Goal: Transaction & Acquisition: Download file/media

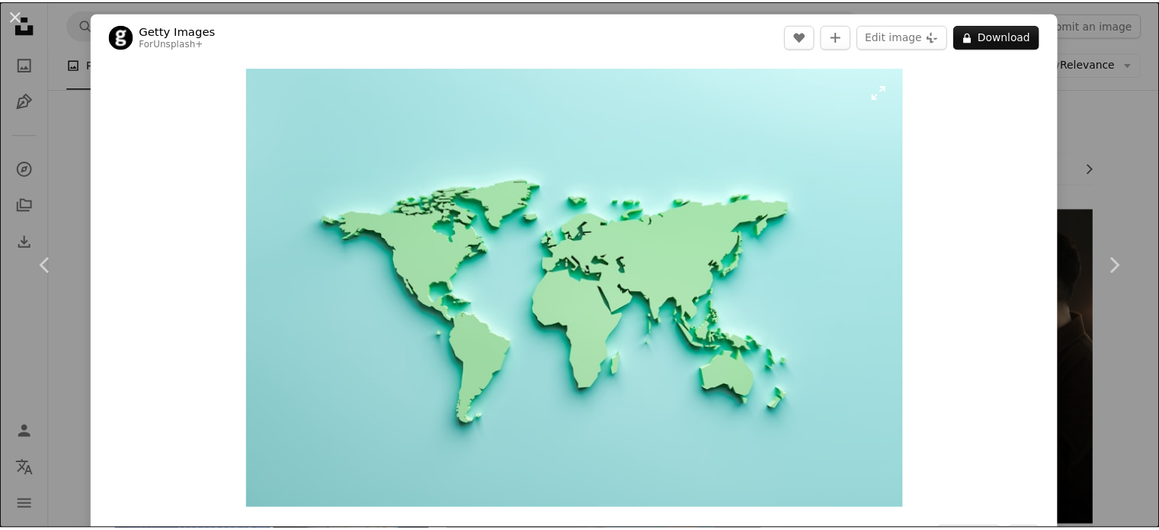
scroll to position [457, 0]
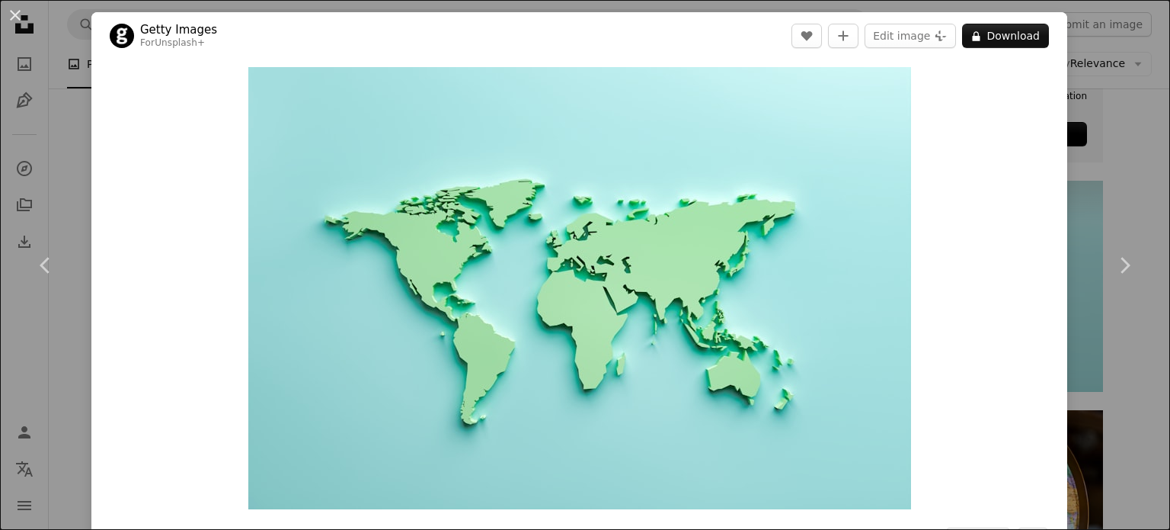
click at [1058, 86] on div "An X shape Chevron left Chevron right Getty Images For Unsplash+ A heart A plus…" at bounding box center [585, 265] width 1170 height 530
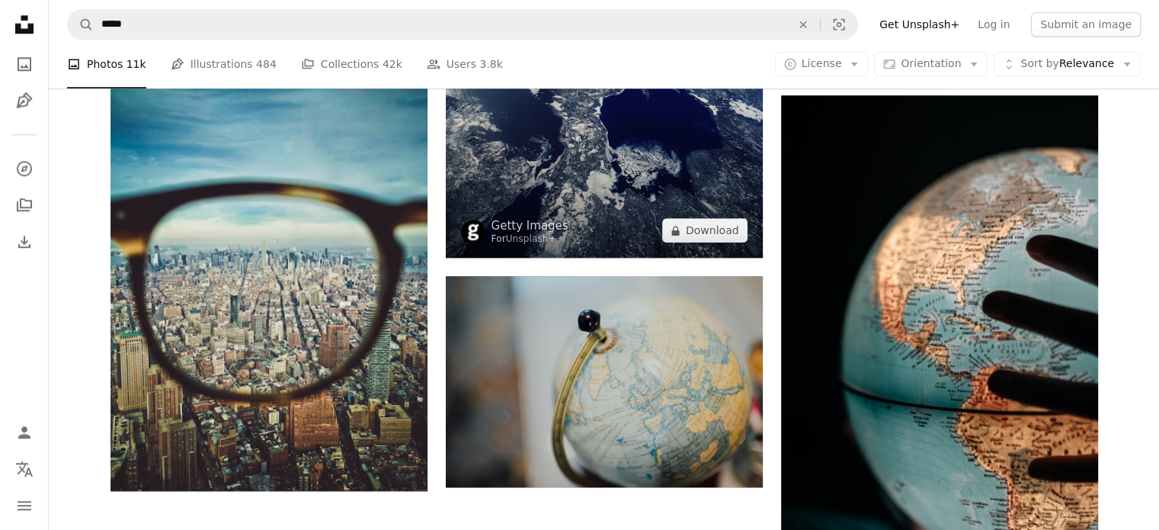
scroll to position [1752, 0]
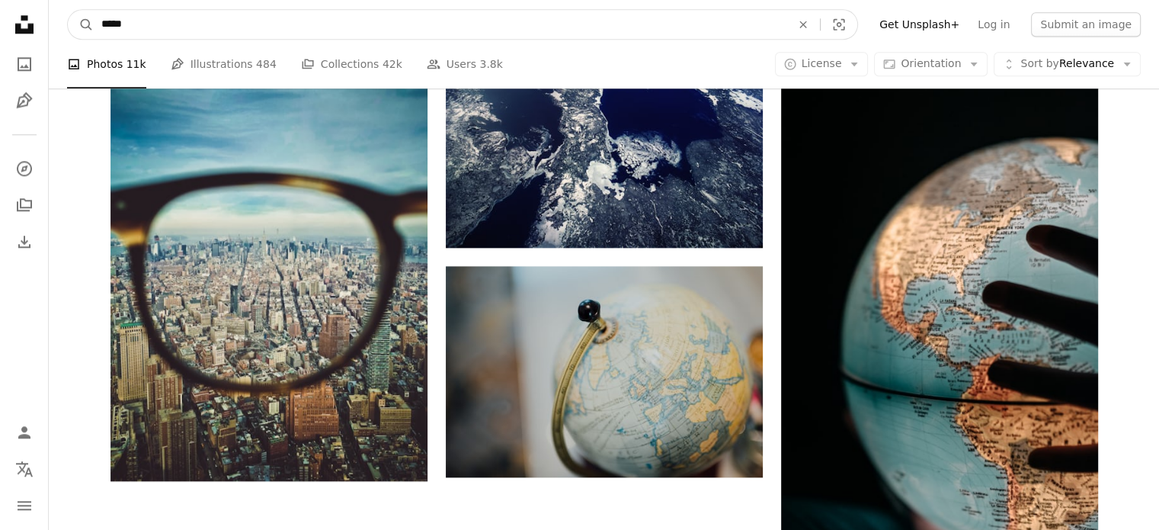
click at [192, 26] on input "*****" at bounding box center [440, 24] width 693 height 29
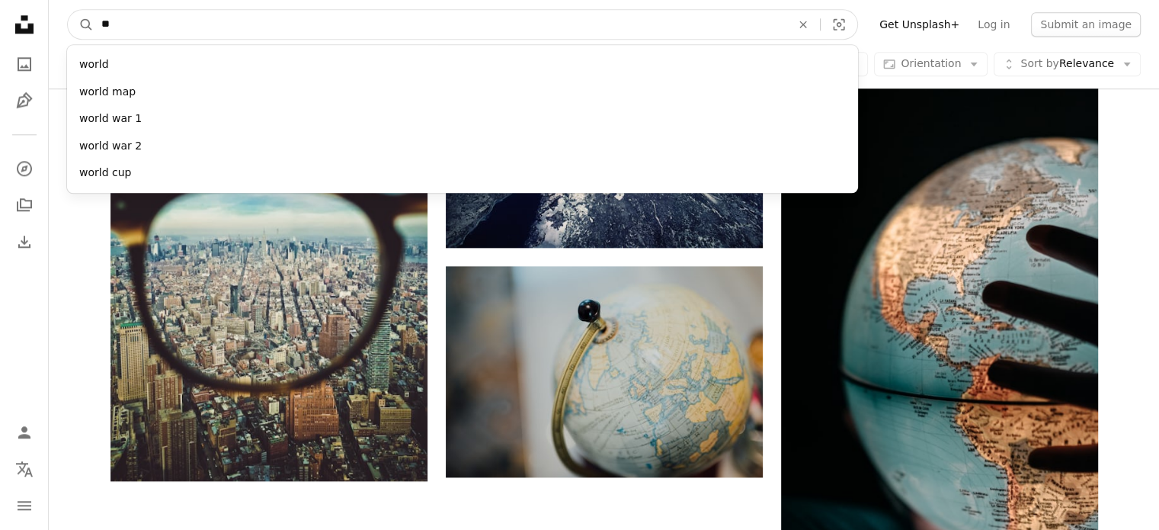
type input "*"
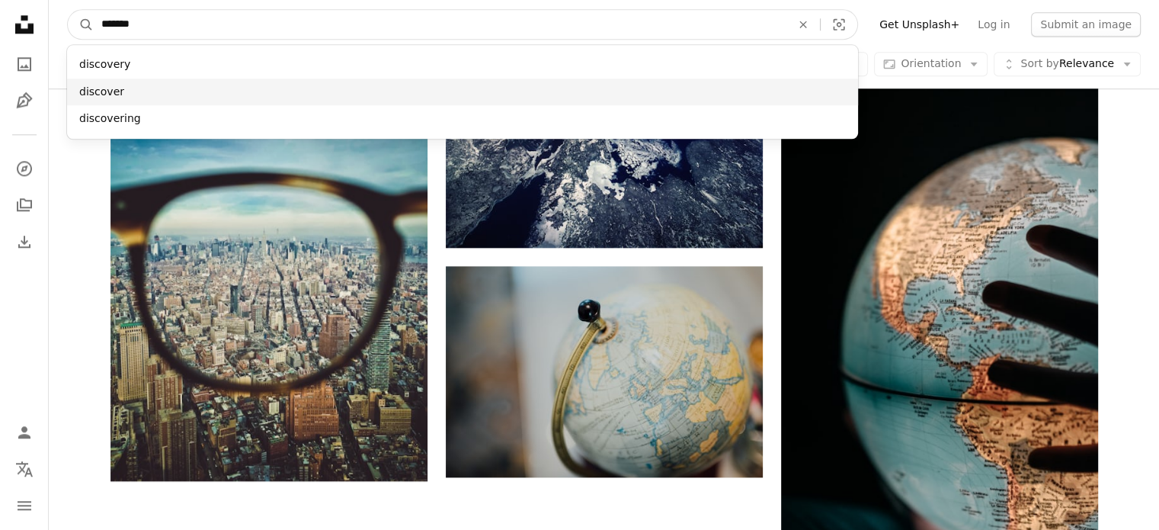
type input "*******"
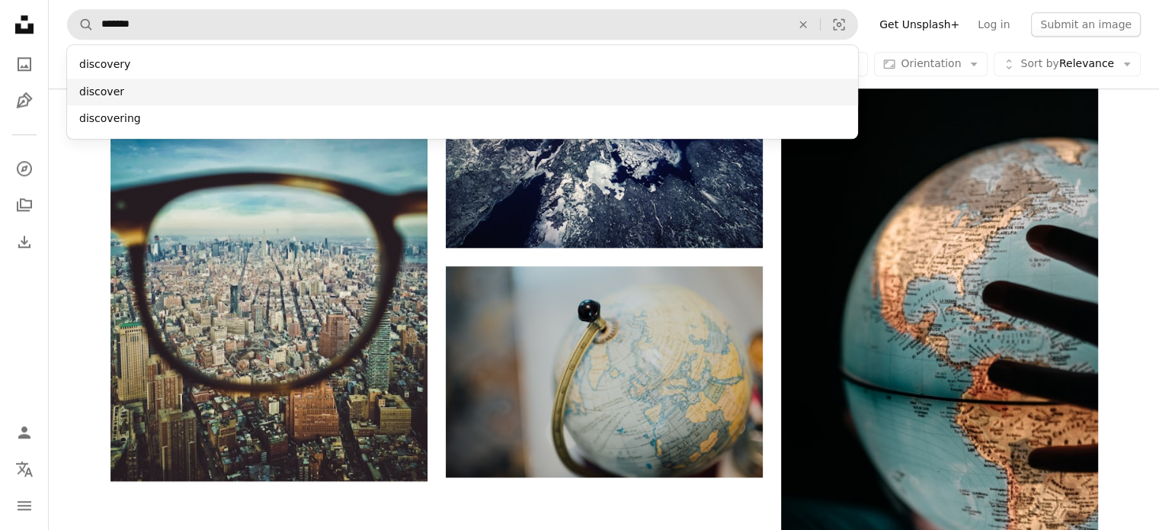
click at [128, 91] on div "discover" at bounding box center [462, 91] width 791 height 27
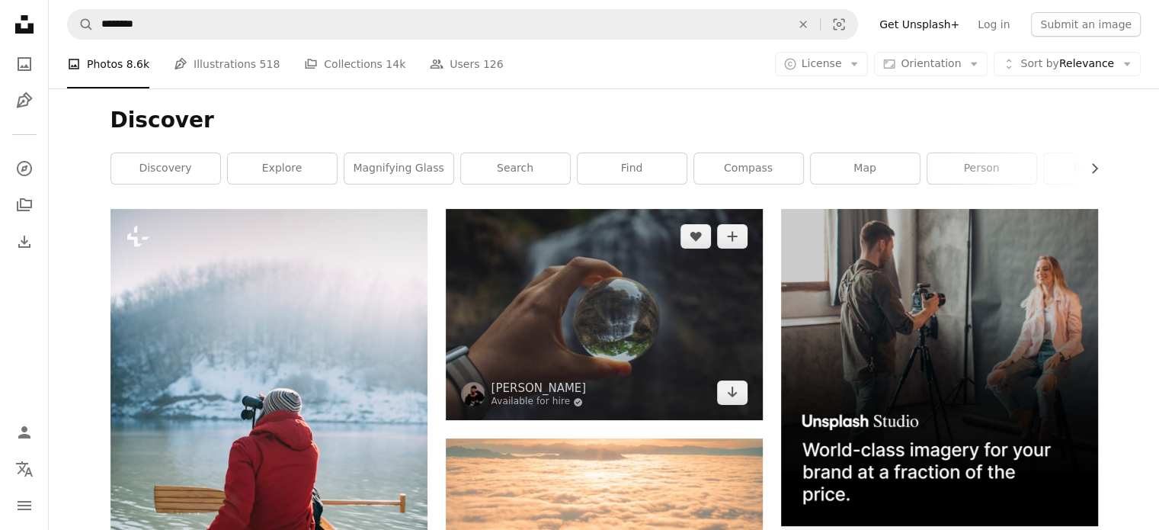
click at [562, 306] on img at bounding box center [604, 314] width 317 height 211
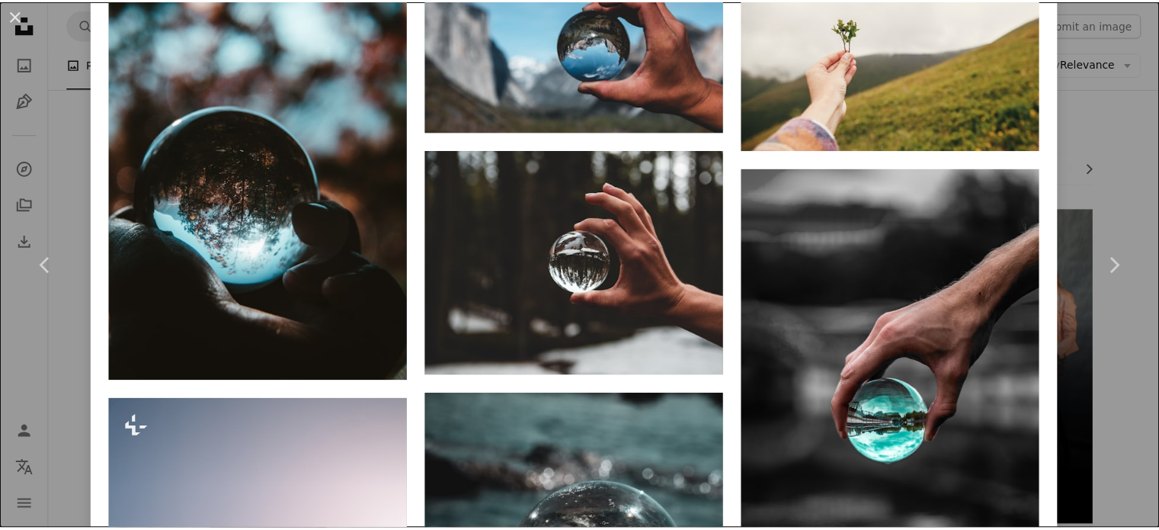
scroll to position [1981, 0]
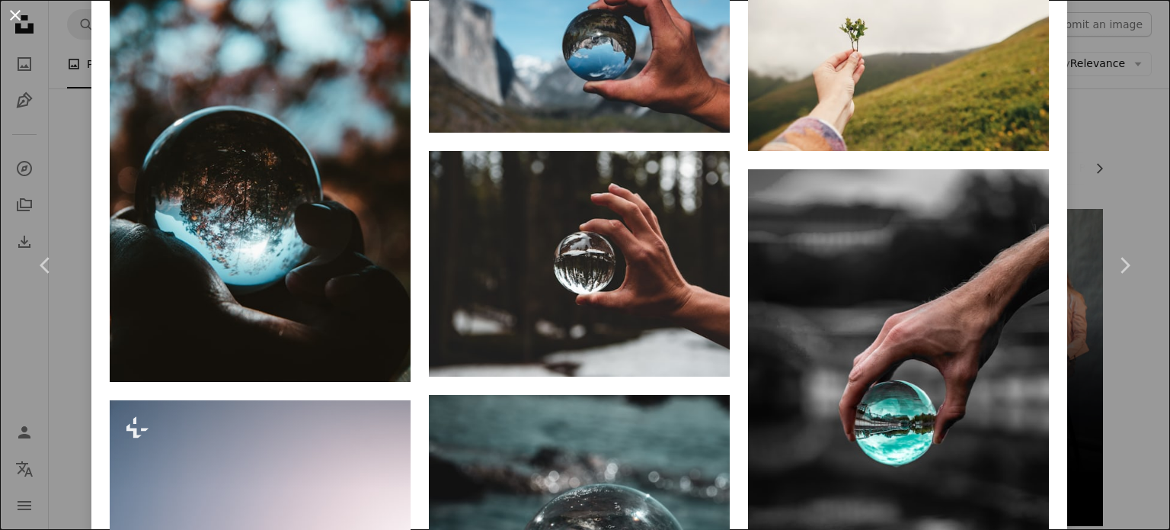
click at [6, 14] on button "An X shape" at bounding box center [15, 15] width 18 height 18
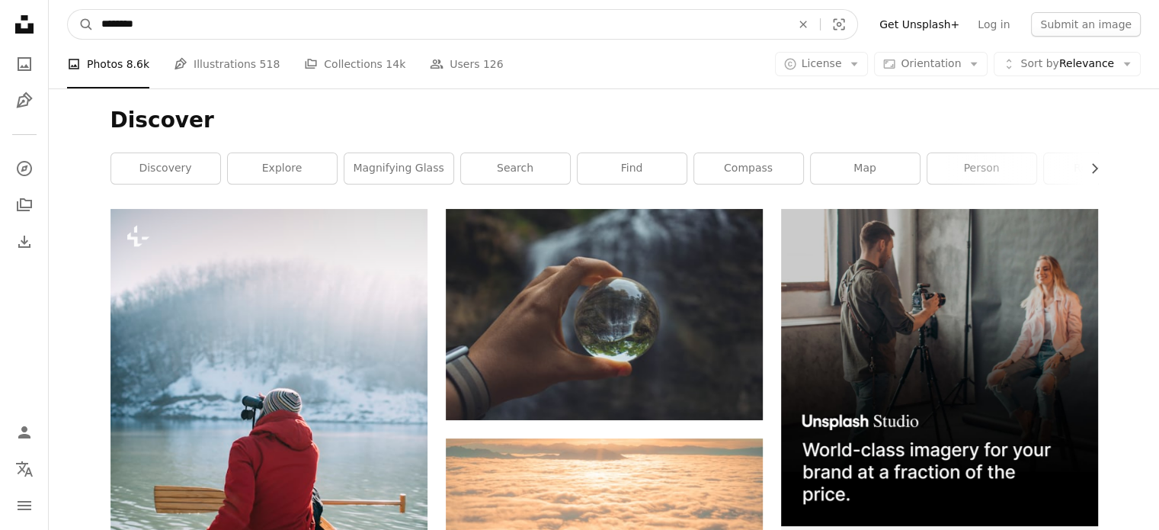
click at [305, 36] on input "********" at bounding box center [440, 24] width 693 height 29
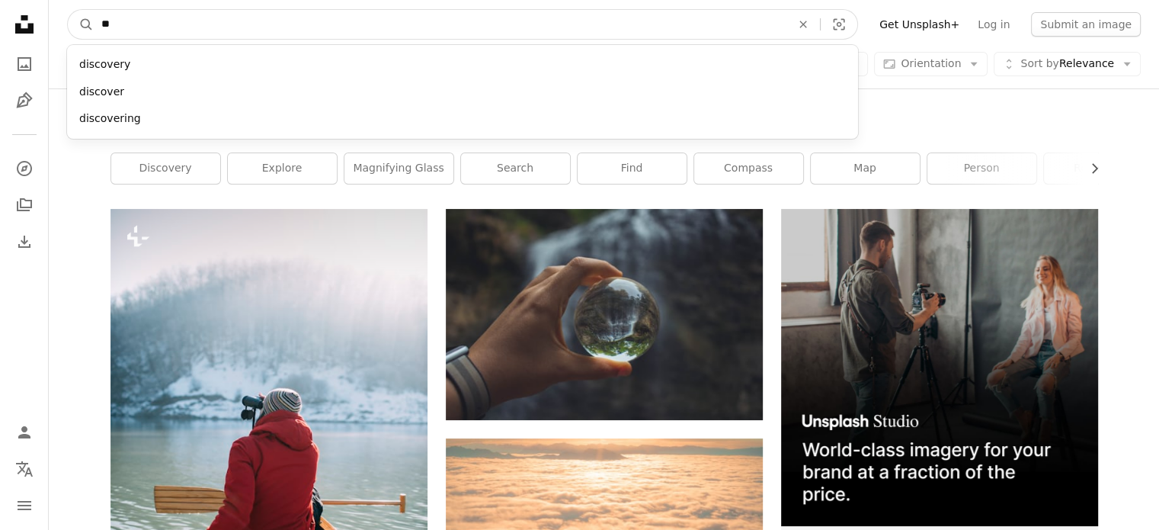
type input "*"
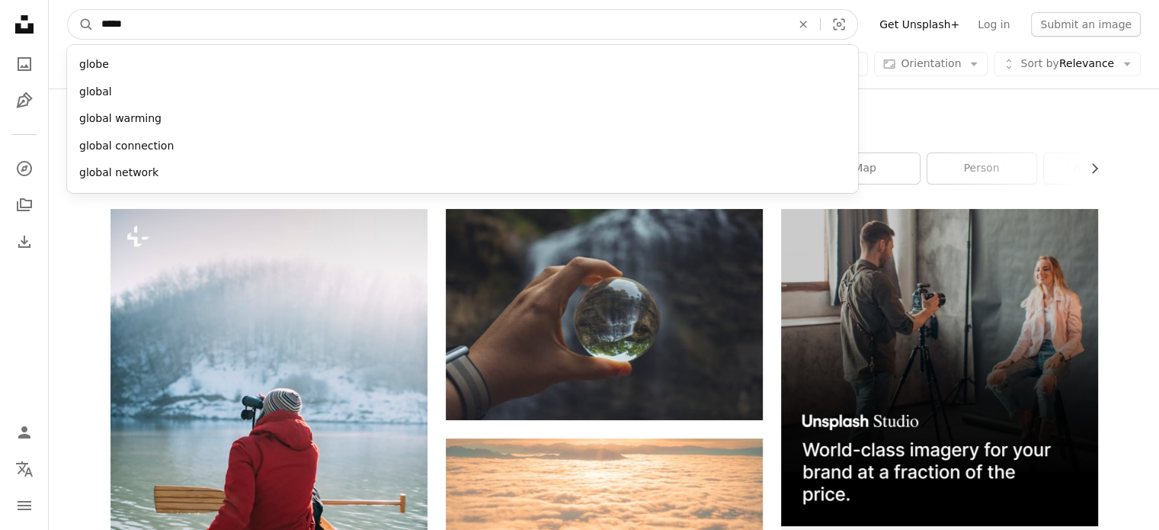
type input "******"
click button "A magnifying glass" at bounding box center [81, 24] width 26 height 29
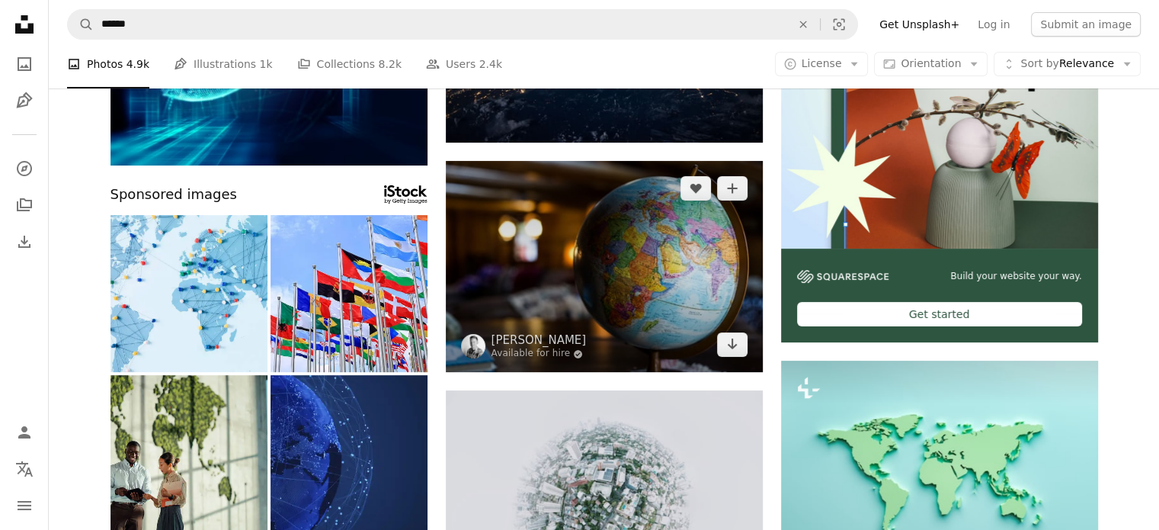
scroll to position [305, 0]
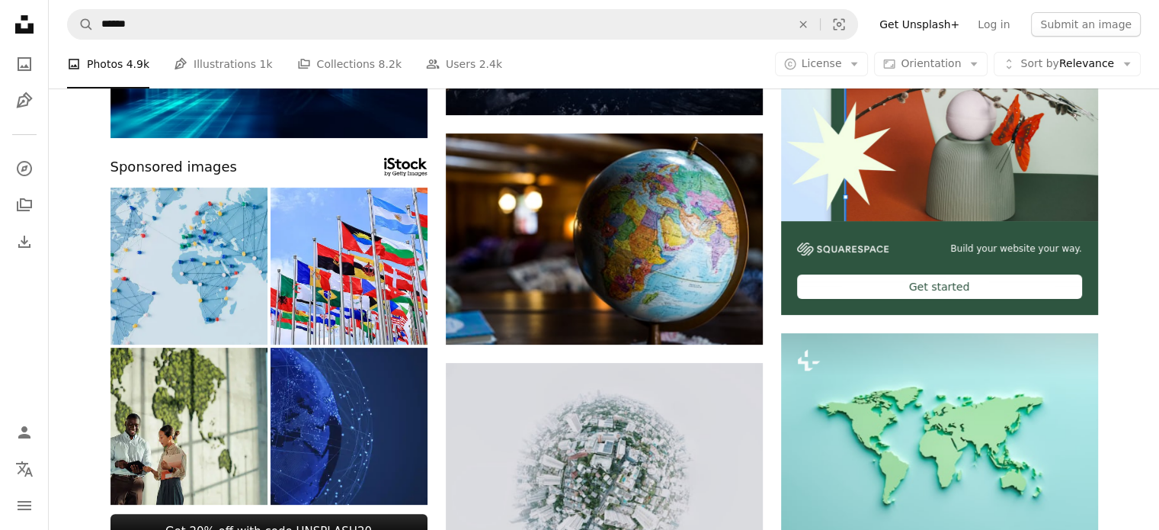
click at [213, 261] on img at bounding box center [188, 265] width 157 height 157
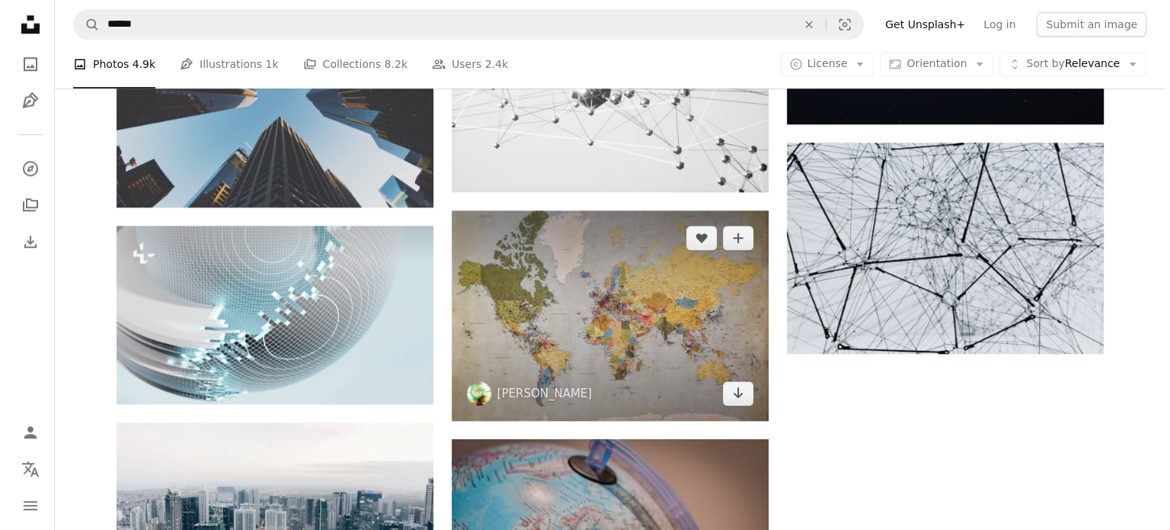
scroll to position [1600, 0]
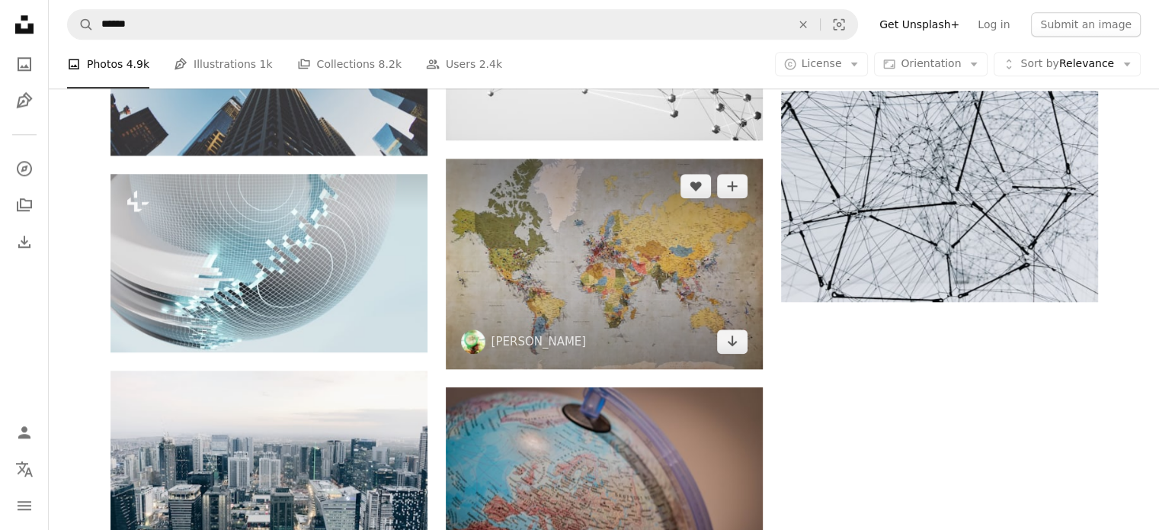
click at [563, 244] on img at bounding box center [604, 263] width 317 height 210
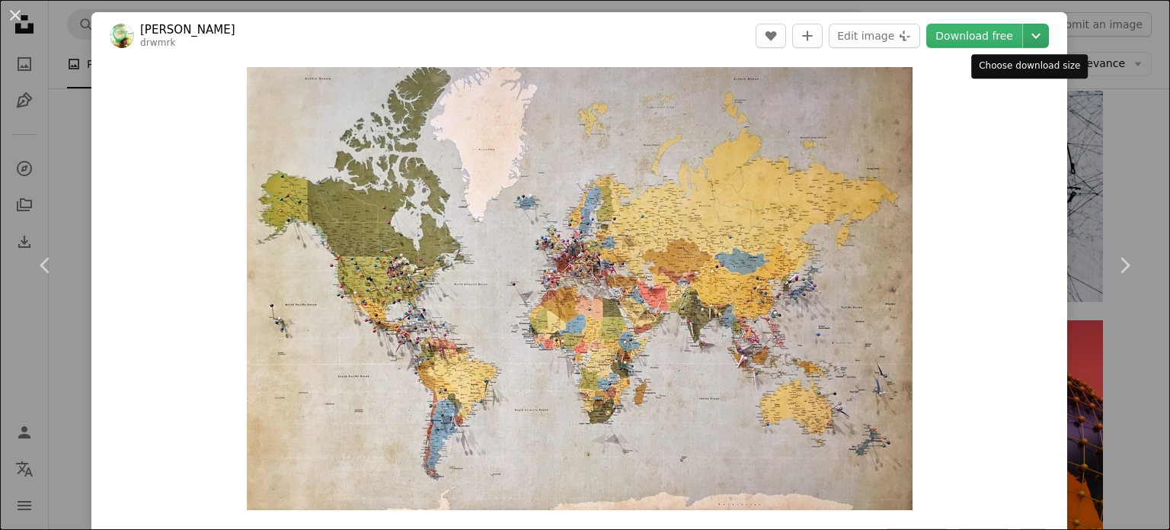
click at [1030, 28] on icon "Chevron down" at bounding box center [1036, 36] width 24 height 18
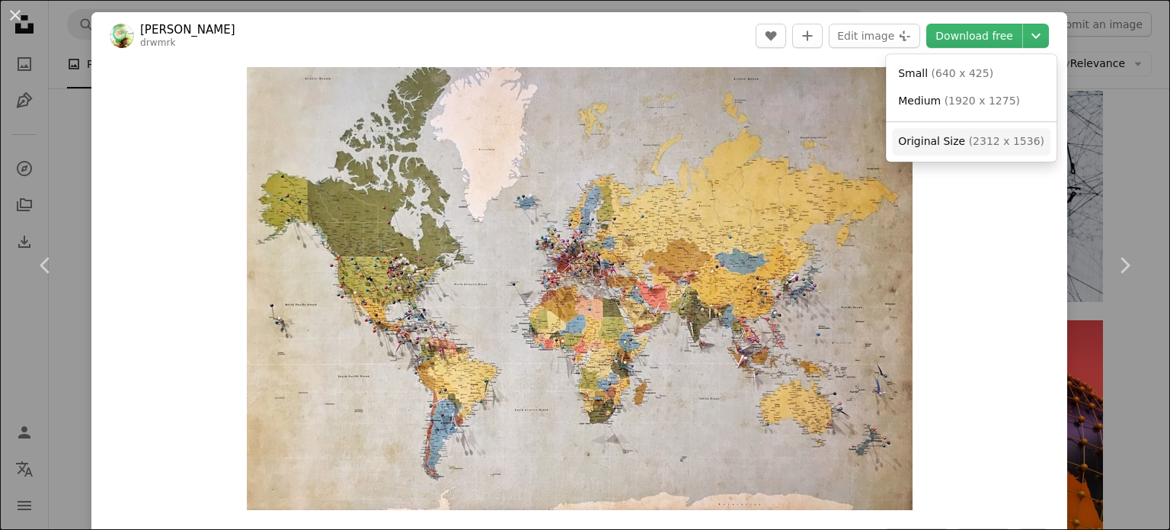
click at [969, 139] on span "( 2312 x 1536 )" at bounding box center [1006, 141] width 75 height 12
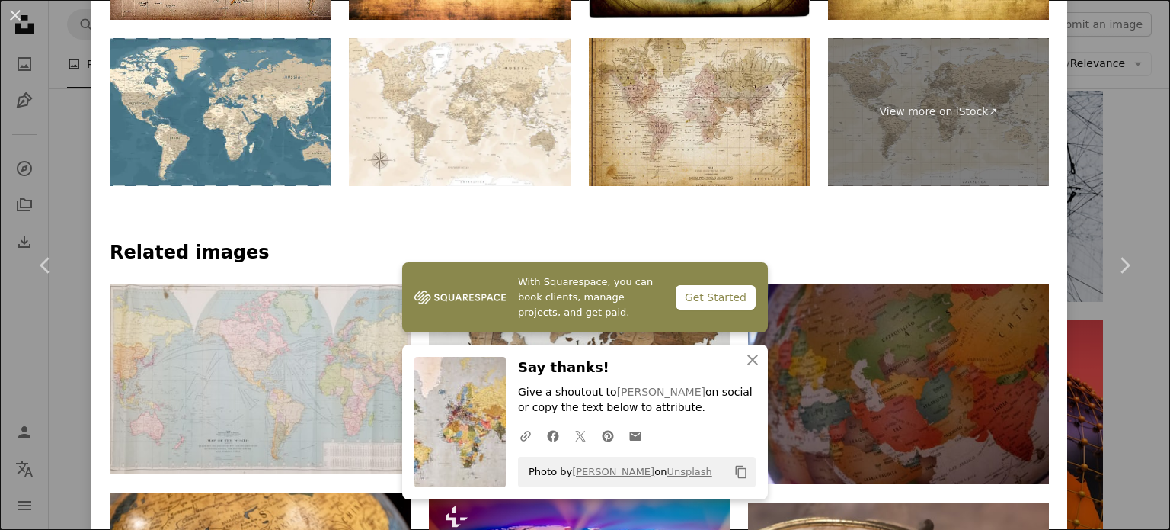
scroll to position [1067, 0]
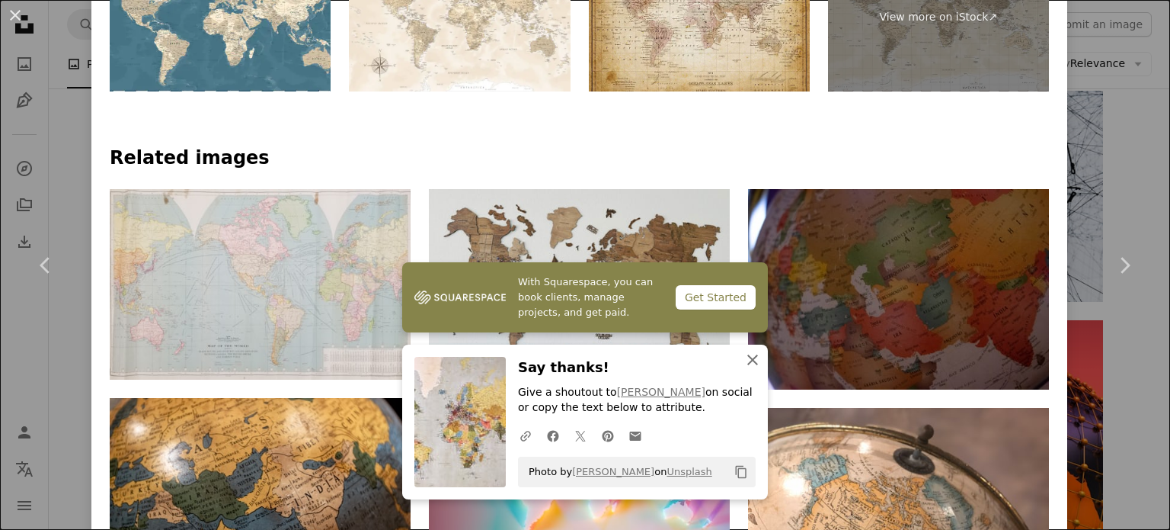
click at [744, 354] on icon "An X shape" at bounding box center [753, 359] width 18 height 18
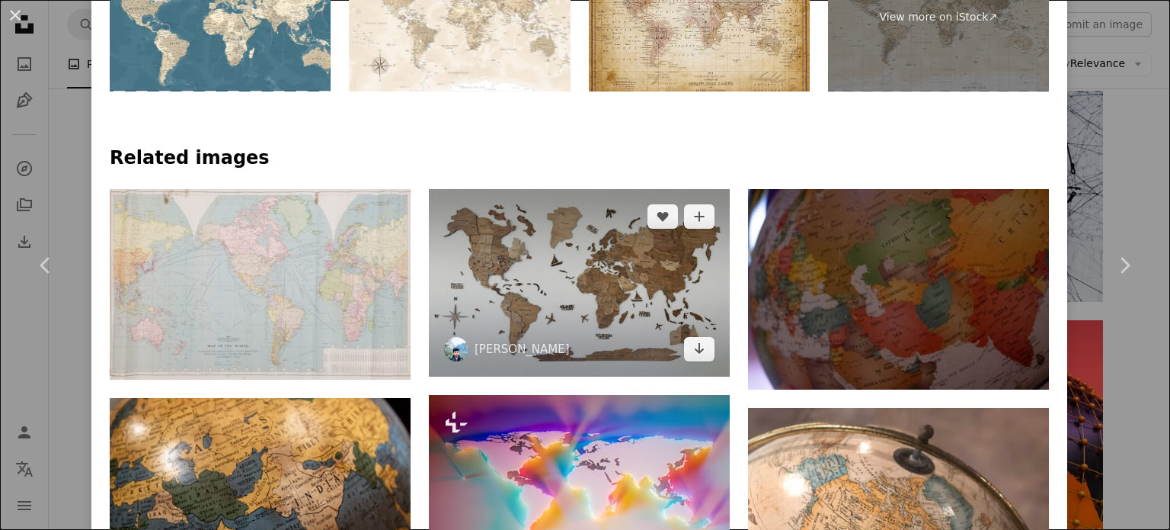
click at [613, 262] on img at bounding box center [579, 282] width 301 height 187
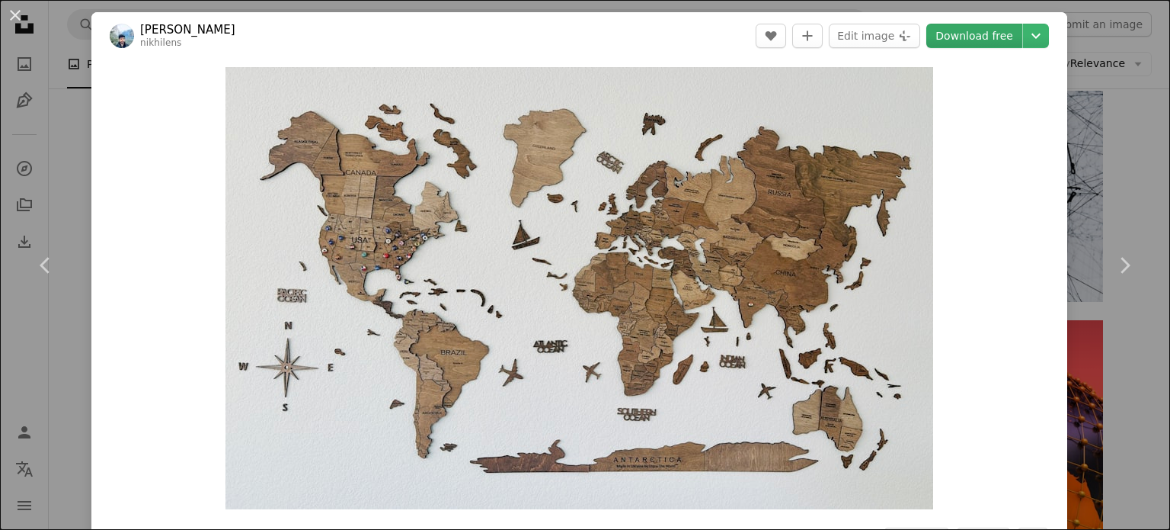
click at [999, 32] on link "Download free" at bounding box center [975, 36] width 96 height 24
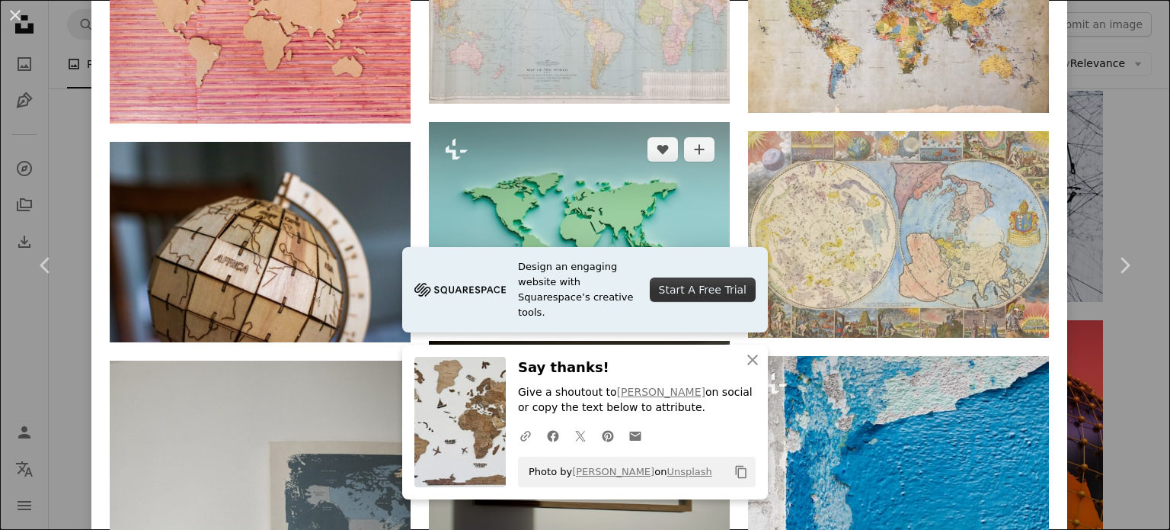
scroll to position [1372, 0]
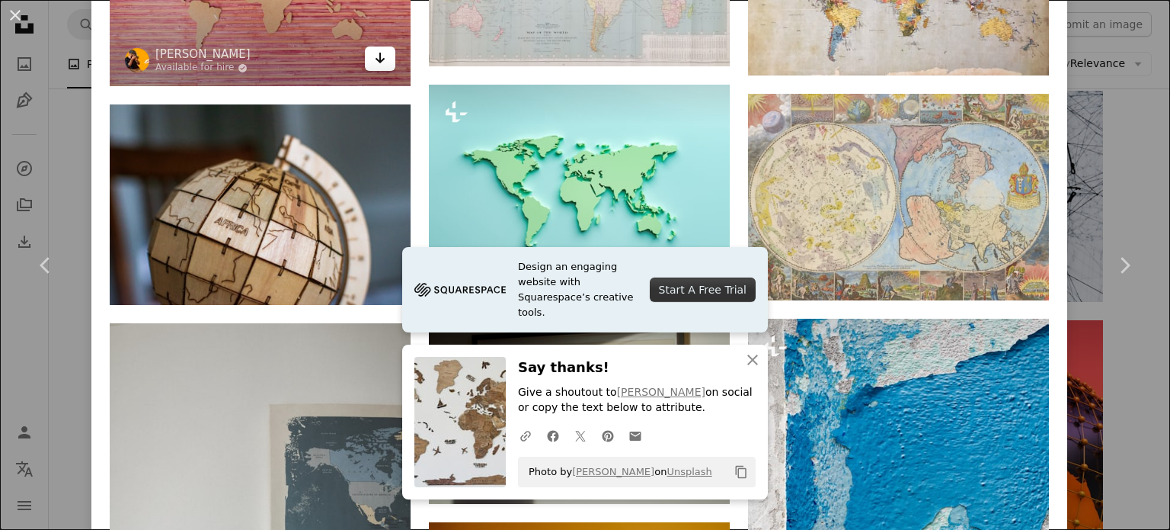
click at [374, 49] on icon "Arrow pointing down" at bounding box center [380, 58] width 12 height 18
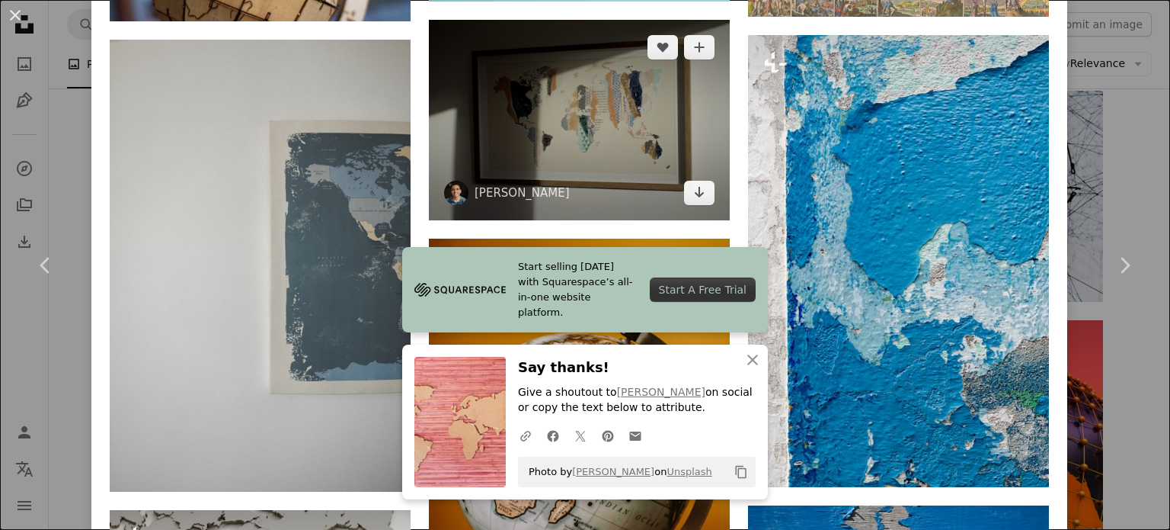
scroll to position [1676, 0]
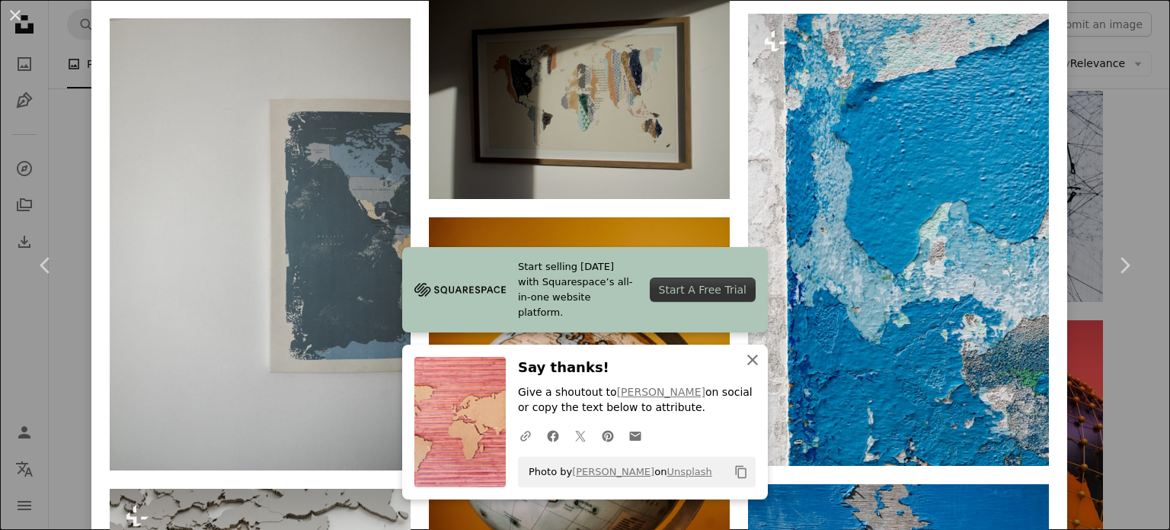
click at [749, 362] on icon "button" at bounding box center [752, 359] width 11 height 11
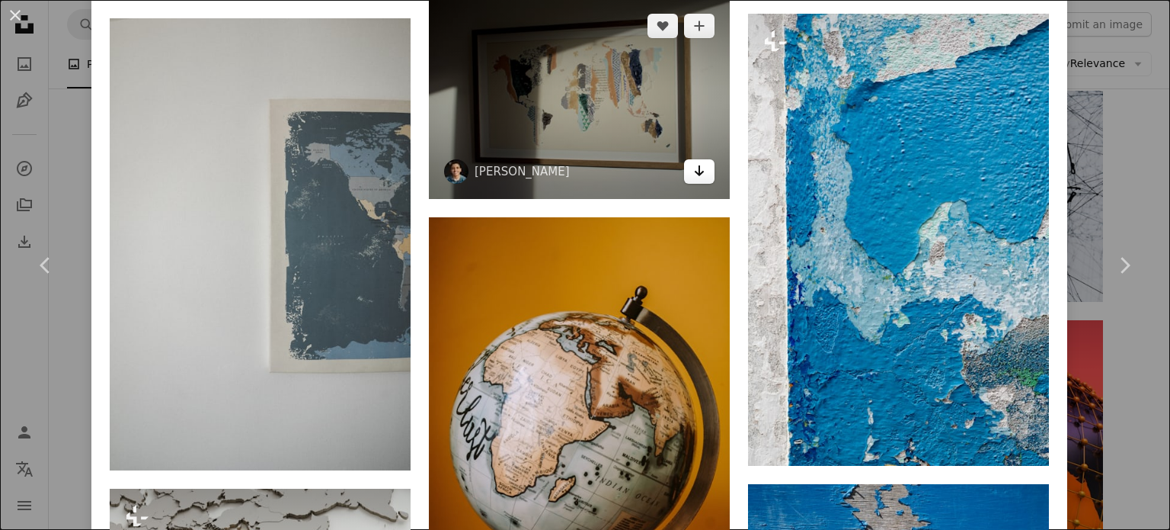
click at [693, 165] on icon "Arrow pointing down" at bounding box center [699, 171] width 12 height 18
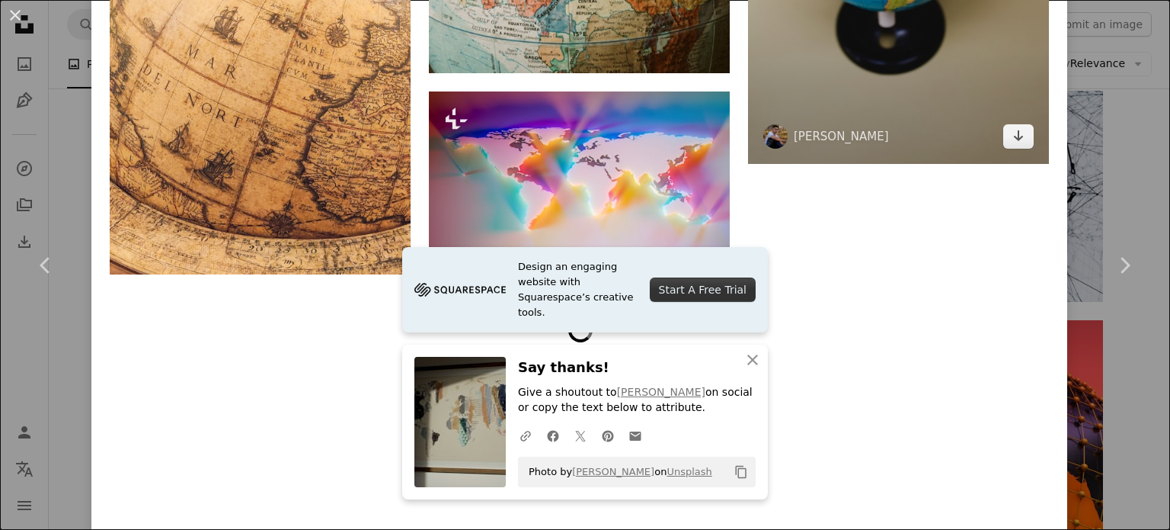
scroll to position [3139, 0]
